Goal: Task Accomplishment & Management: Manage account settings

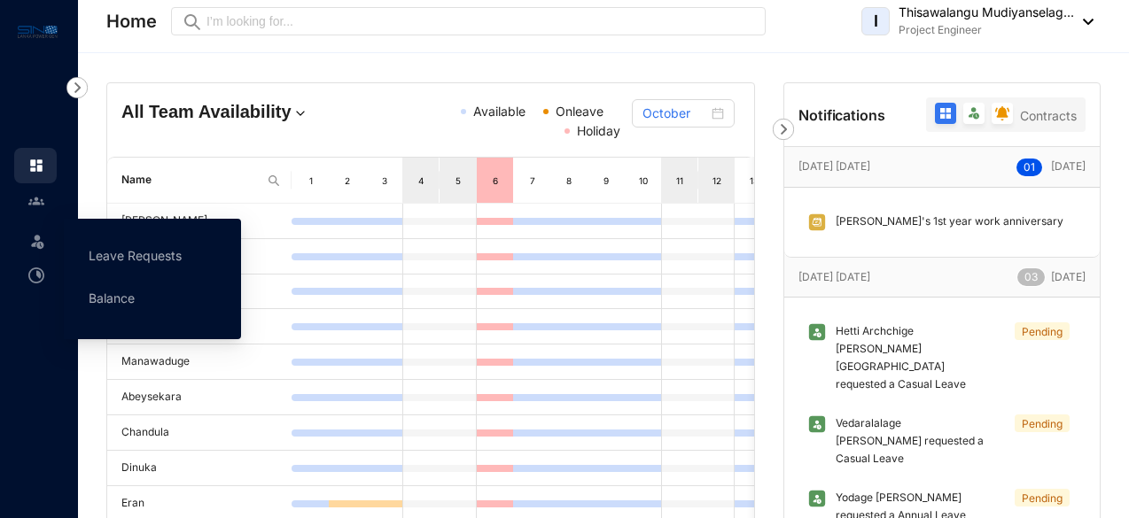
click at [34, 240] on img at bounding box center [37, 241] width 18 height 18
click at [108, 251] on link "Leave Requests" at bounding box center [135, 255] width 93 height 15
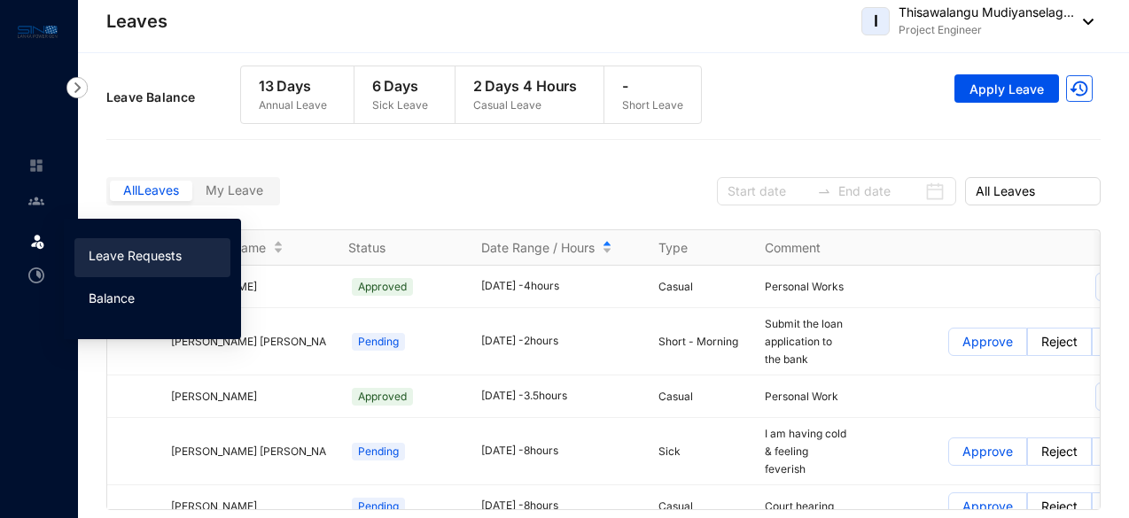
click at [128, 291] on link "Balance" at bounding box center [112, 298] width 46 height 15
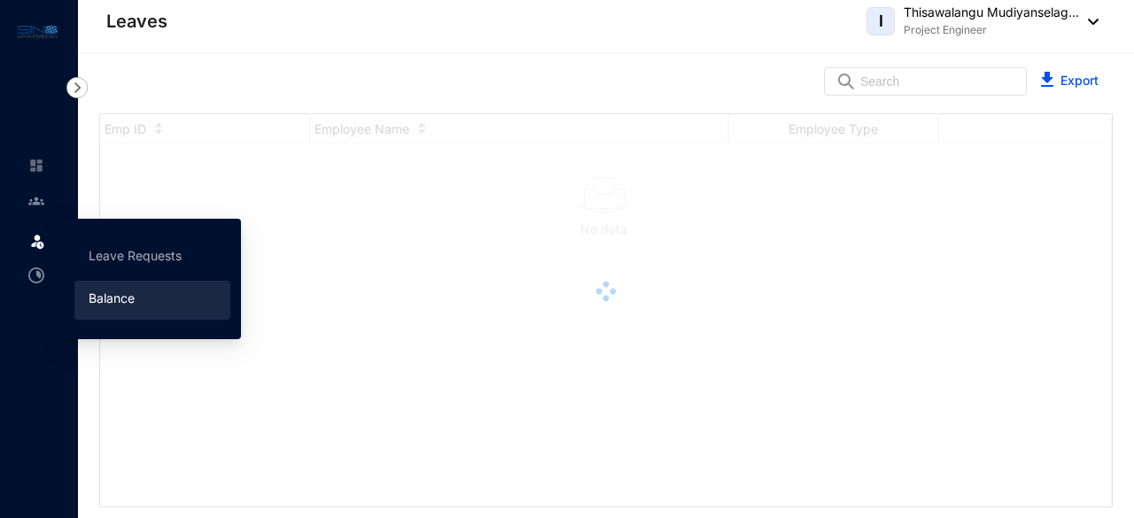
click at [36, 239] on img at bounding box center [37, 241] width 18 height 18
click at [118, 251] on link "Leave Requests" at bounding box center [135, 255] width 93 height 15
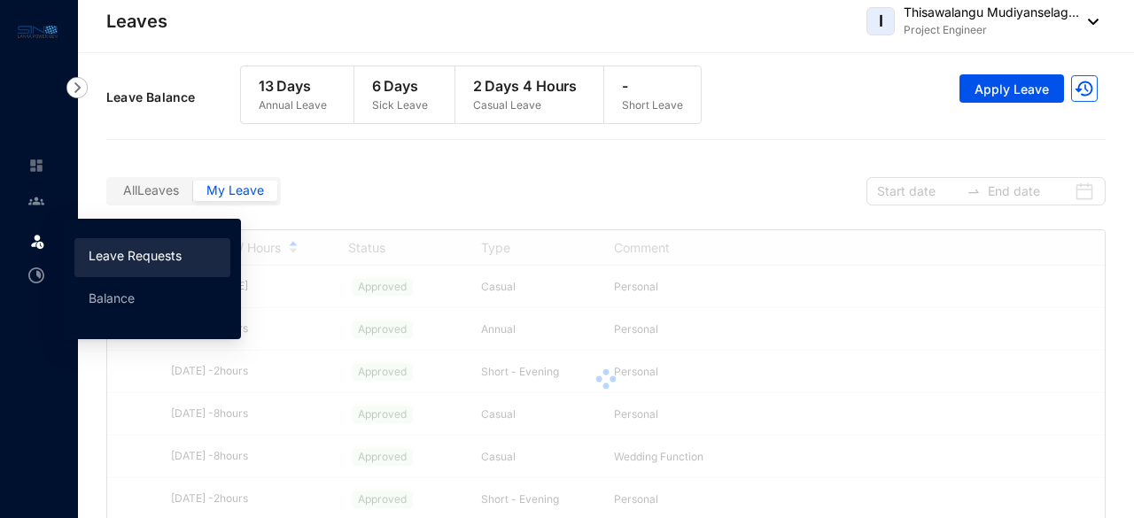
click at [261, 181] on label "My Leave" at bounding box center [235, 191] width 84 height 20
click at [193, 195] on input "My Leave" at bounding box center [193, 195] width 0 height 0
